Goal: Transaction & Acquisition: Purchase product/service

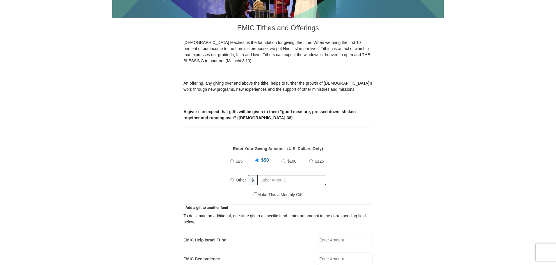
drag, startPoint x: 231, startPoint y: 173, endPoint x: 233, endPoint y: 175, distance: 3.1
click at [230, 178] on input "Other" at bounding box center [232, 180] width 4 height 4
radio input "true"
click at [274, 175] on input "text" at bounding box center [292, 180] width 67 height 10
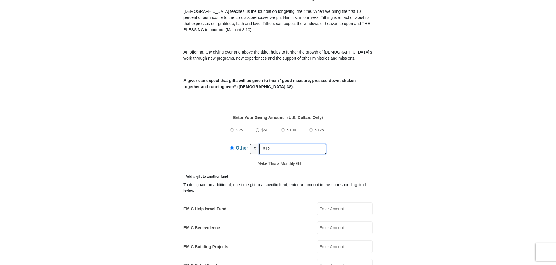
scroll to position [232, 0]
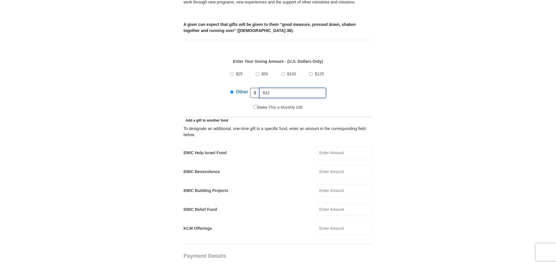
type input "612"
click at [335, 147] on input "EMIC Help Israel Fund" at bounding box center [344, 152] width 55 height 13
type input "4"
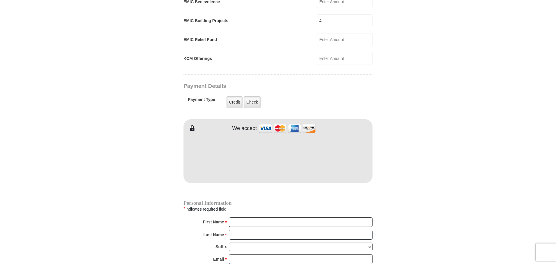
scroll to position [403, 0]
click at [255, 216] on input "First Name *" at bounding box center [301, 221] width 144 height 10
type input "JM Elite"
type input "Holdings LLC"
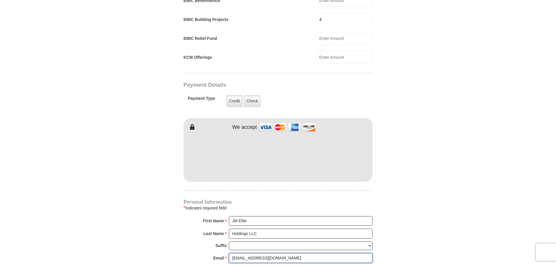
type input "[EMAIL_ADDRESS][DOMAIN_NAME]"
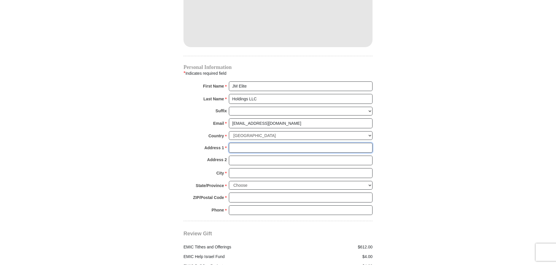
scroll to position [546, 0]
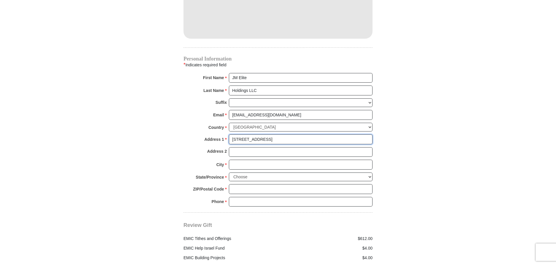
type input "[STREET_ADDRESS]"
type input "[GEOGRAPHIC_DATA]"
select select "[GEOGRAPHIC_DATA]"
type input "76179"
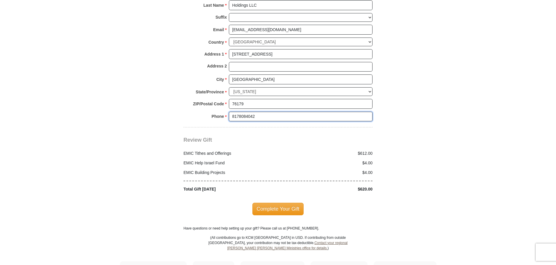
scroll to position [633, 0]
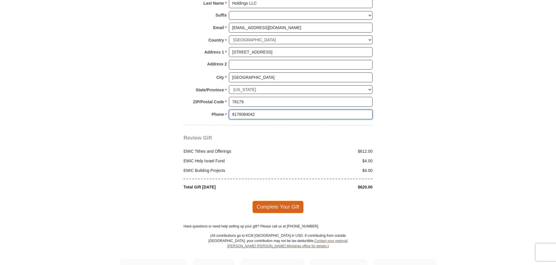
type input "8178084042"
click at [289, 200] on span "Complete Your Gift" at bounding box center [277, 206] width 51 height 12
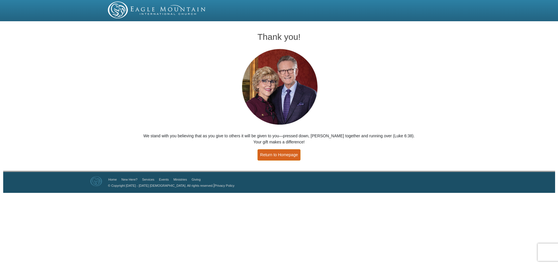
click at [285, 154] on link "Return to Homepage" at bounding box center [278, 154] width 43 height 11
